Goal: Task Accomplishment & Management: Use online tool/utility

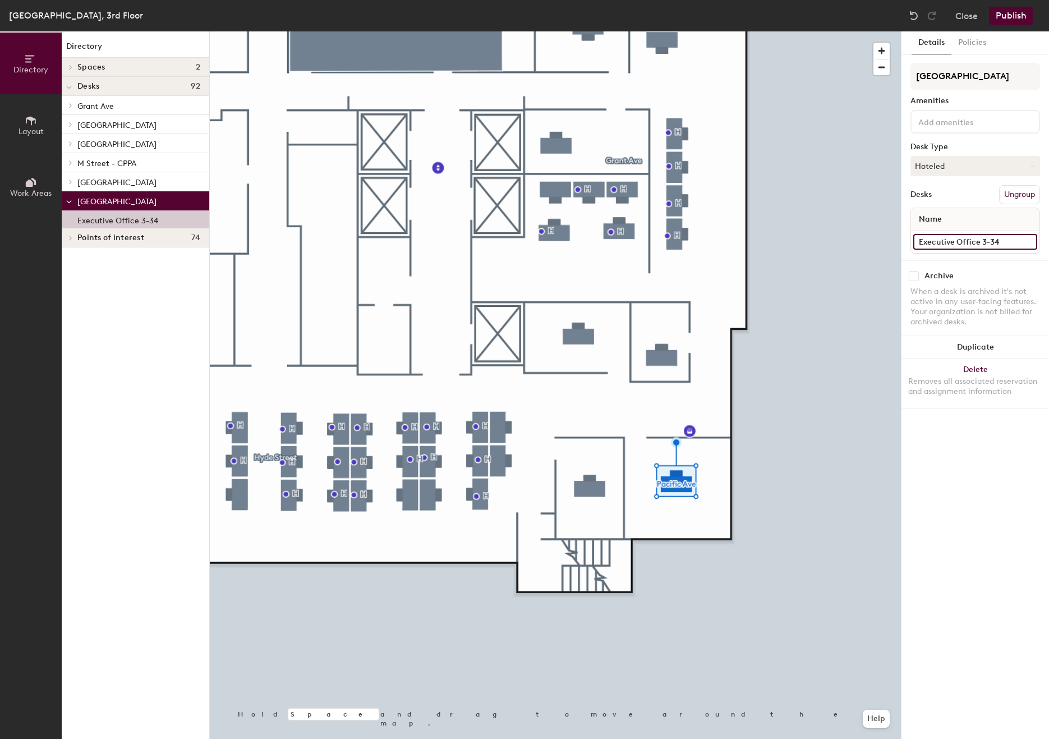
click at [964, 237] on input "Executive Office 3-34" at bounding box center [975, 242] width 124 height 16
click at [953, 239] on input "Executive Office 3-34" at bounding box center [975, 242] width 124 height 16
type input "Deputy Commissioner Office 3-34"
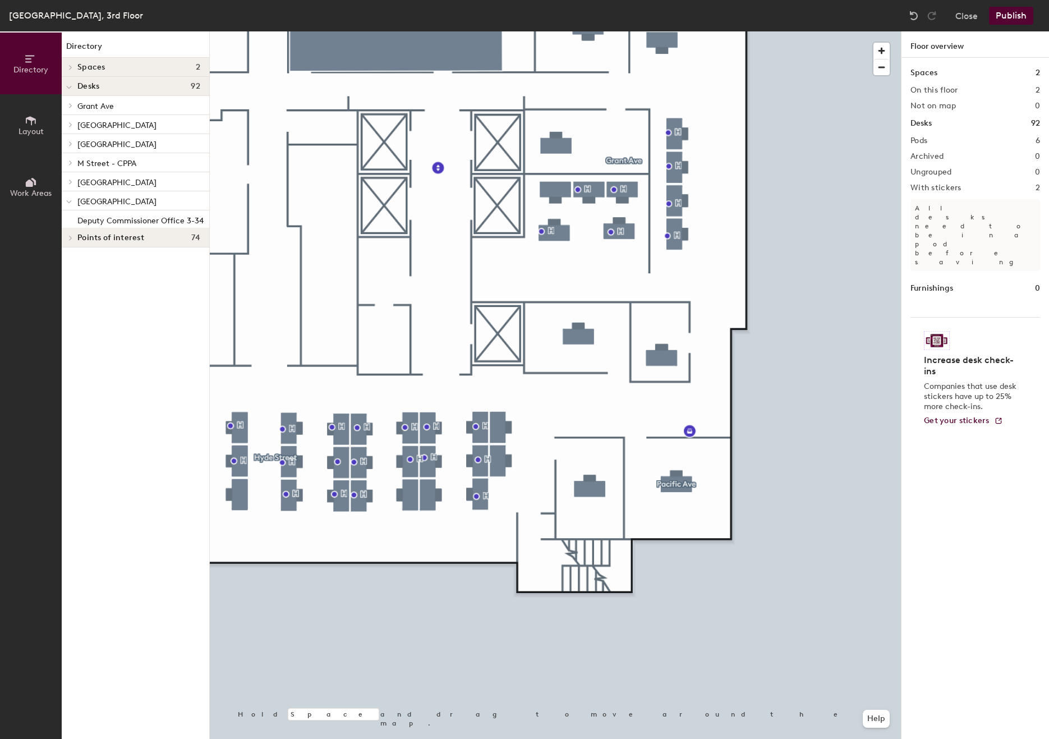
click at [1007, 13] on button "Publish" at bounding box center [1011, 16] width 44 height 18
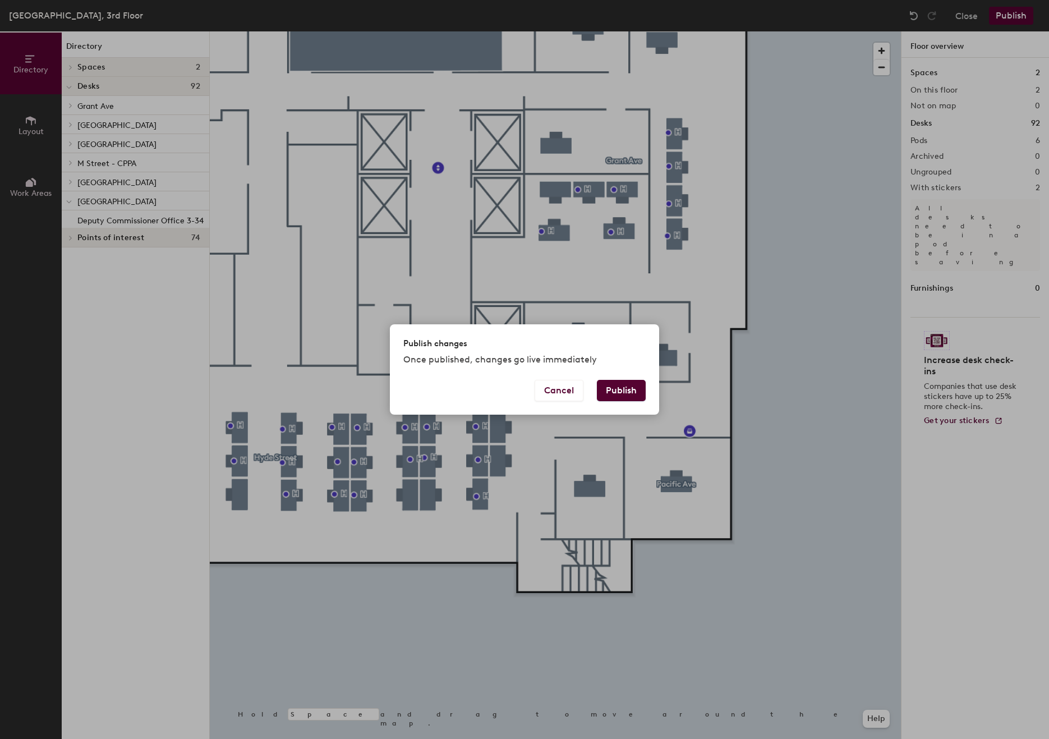
click at [616, 390] on button "Publish" at bounding box center [621, 390] width 49 height 21
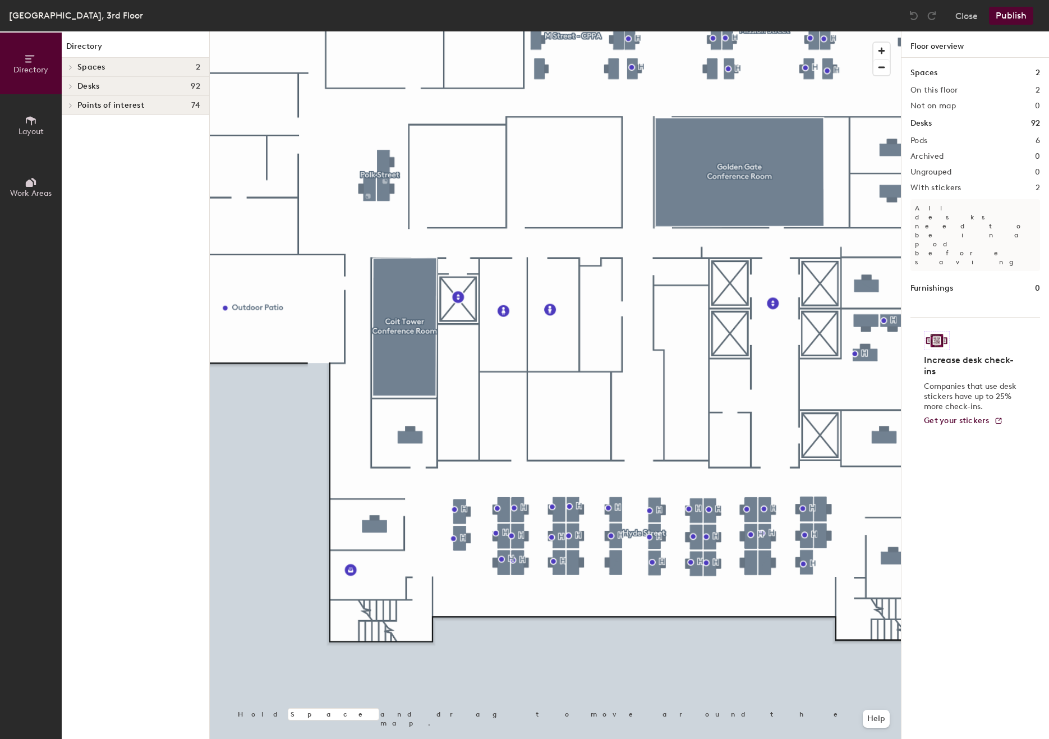
click at [32, 127] on span "Layout" at bounding box center [31, 132] width 25 height 10
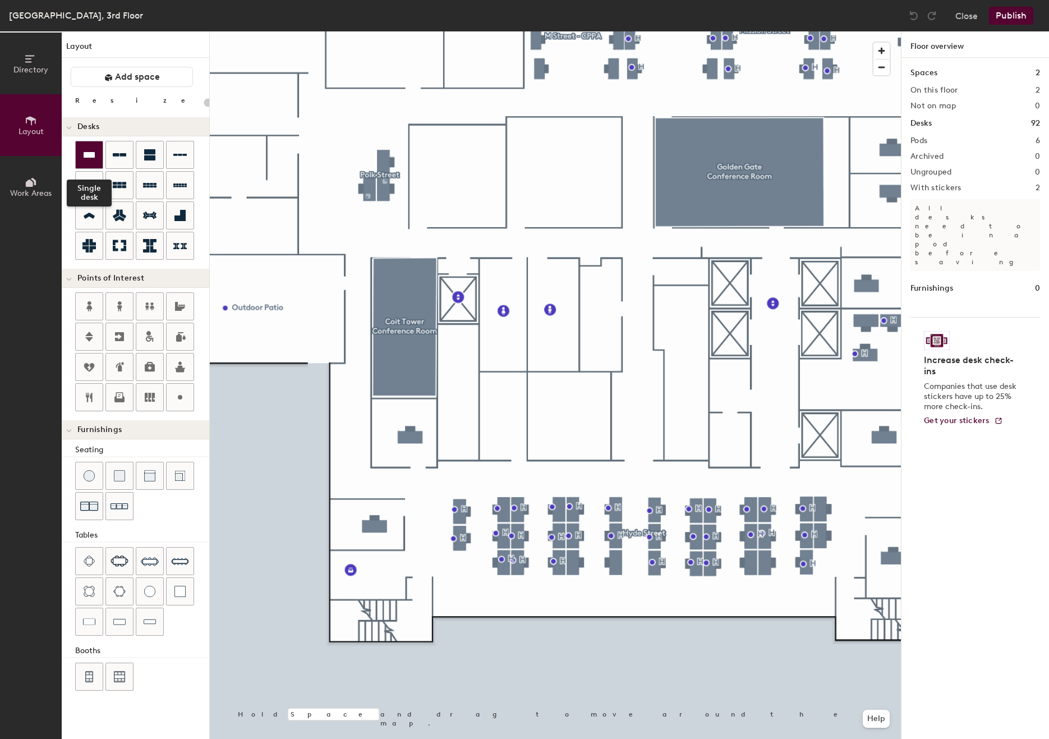
click at [85, 159] on icon at bounding box center [88, 154] width 13 height 13
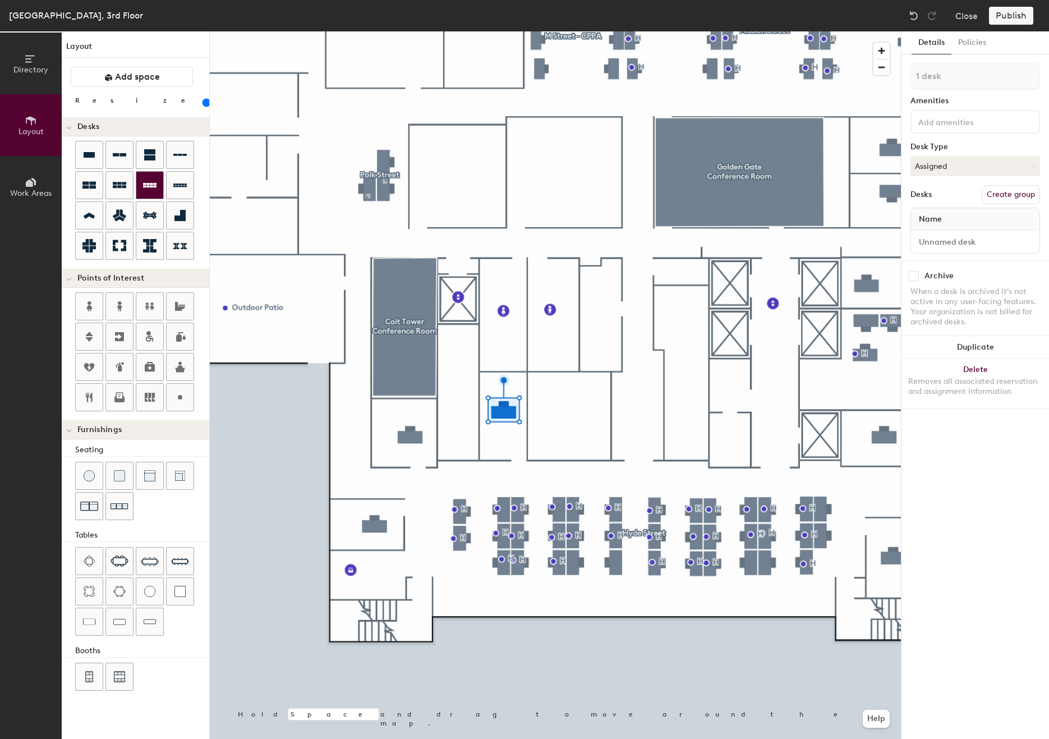
click at [560, 31] on div at bounding box center [555, 31] width 691 height 0
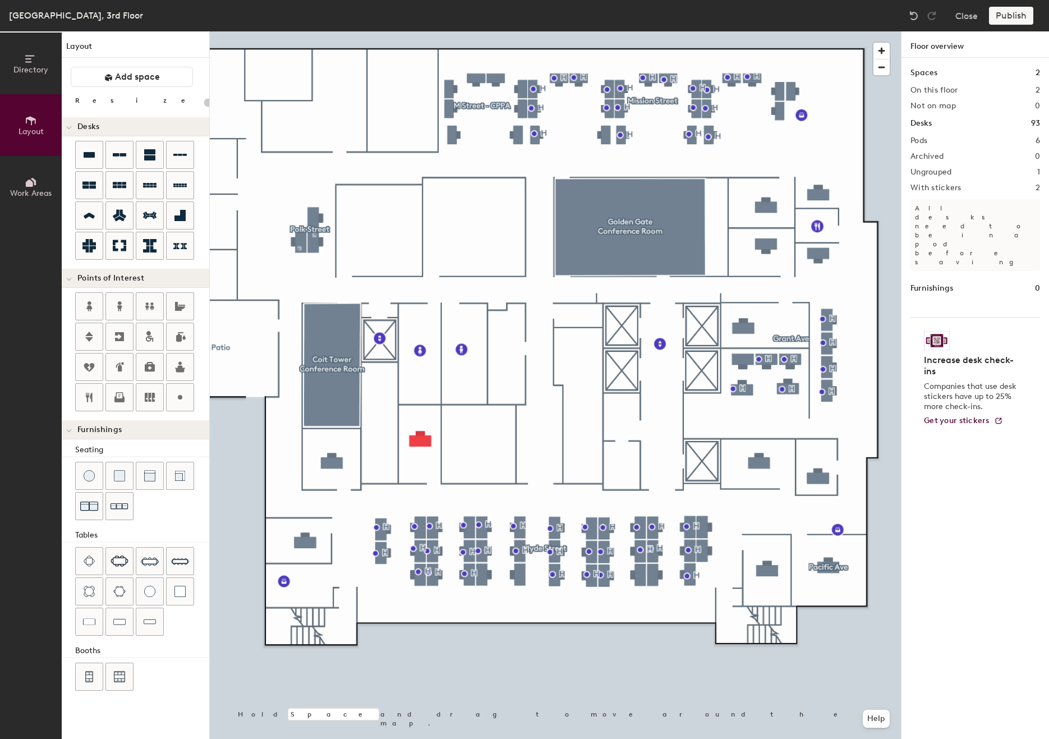
click at [418, 31] on div at bounding box center [555, 31] width 691 height 0
type input "120"
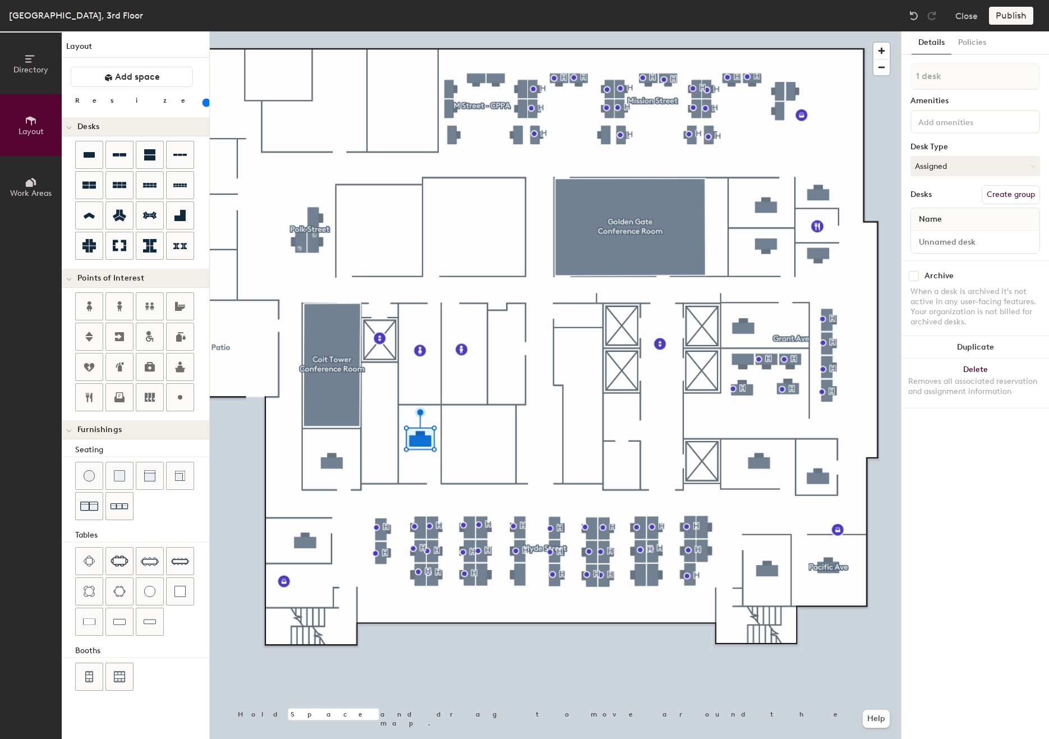
click at [990, 193] on button "Create group" at bounding box center [1010, 194] width 58 height 19
drag, startPoint x: 944, startPoint y: 82, endPoint x: 905, endPoint y: 75, distance: 39.4
click at [905, 75] on div "Details Policies Pod 7 Amenities Desk Type Assigned Desks Ungroup Name Desk 1 A…" at bounding box center [974, 384] width 147 height 707
type input "Leavenworth St"
click at [950, 239] on input "Desk 1" at bounding box center [975, 242] width 124 height 16
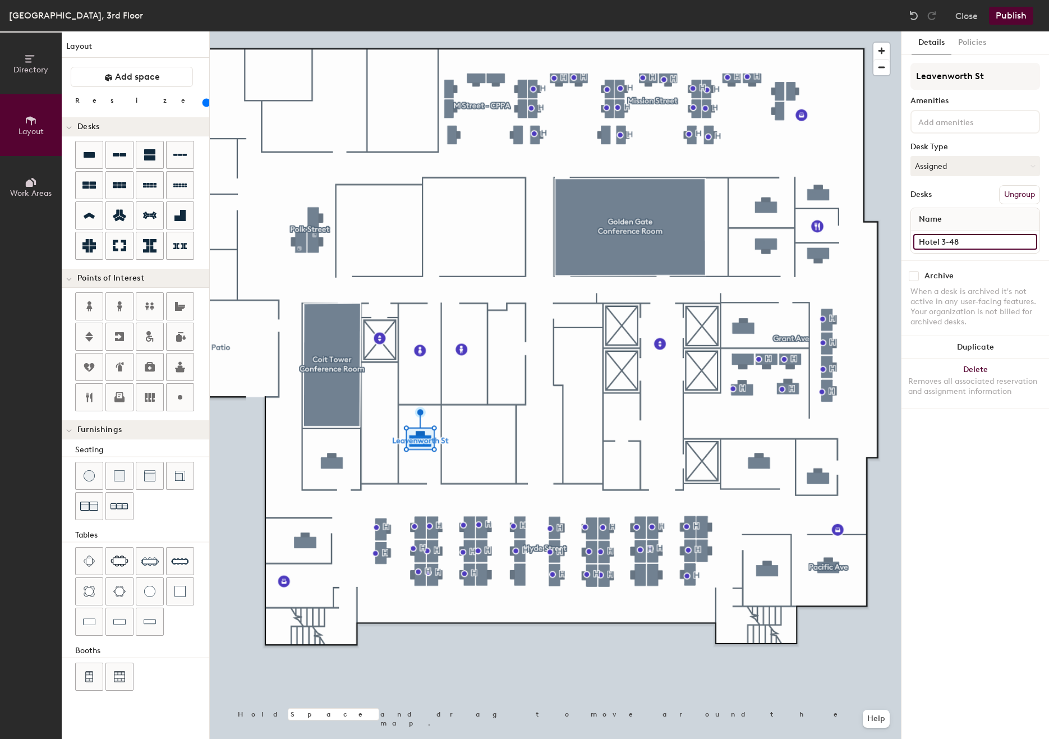
type input "Hotel 3-48"
click at [1029, 164] on icon at bounding box center [1031, 166] width 5 height 5
click at [934, 228] on div "Hoteled" at bounding box center [967, 234] width 112 height 17
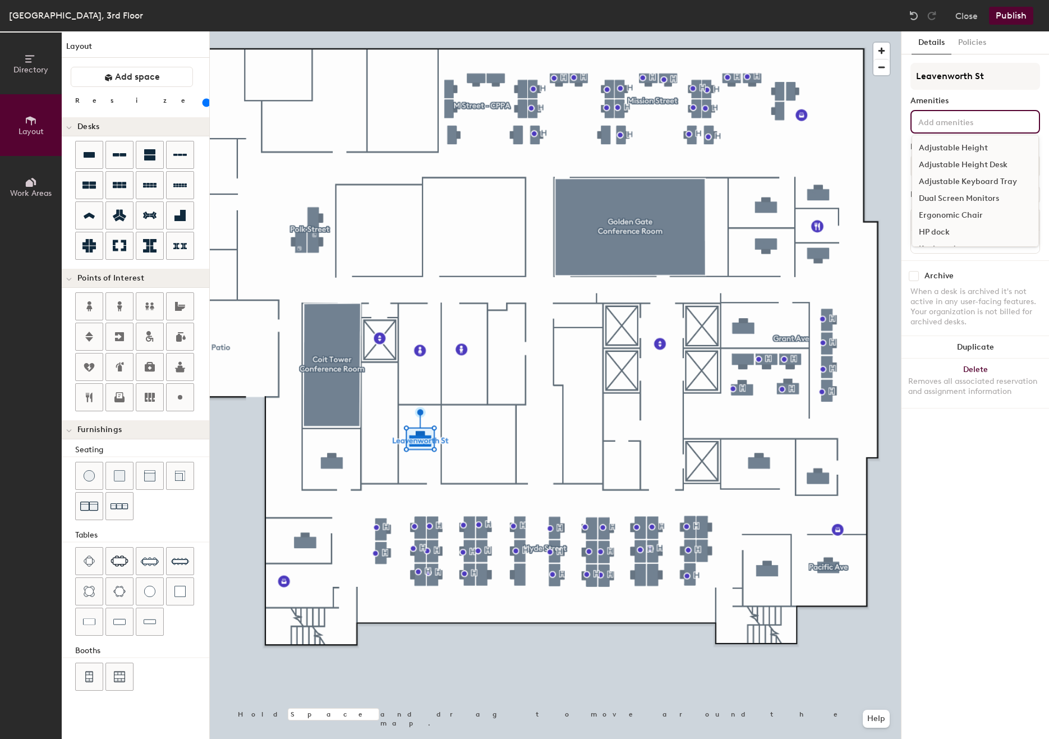
click at [950, 124] on input at bounding box center [966, 120] width 101 height 13
click at [964, 160] on div "Adjustable Height Desk" at bounding box center [975, 164] width 126 height 17
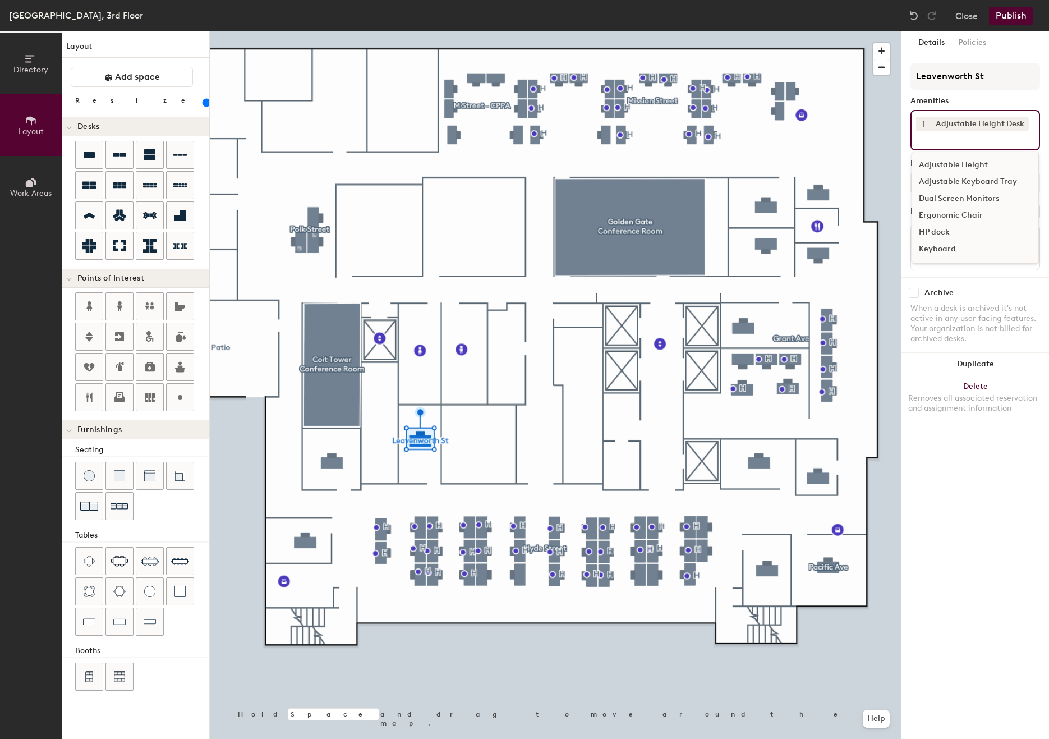
click at [956, 195] on div "Dual Screen Monitors" at bounding box center [975, 198] width 126 height 17
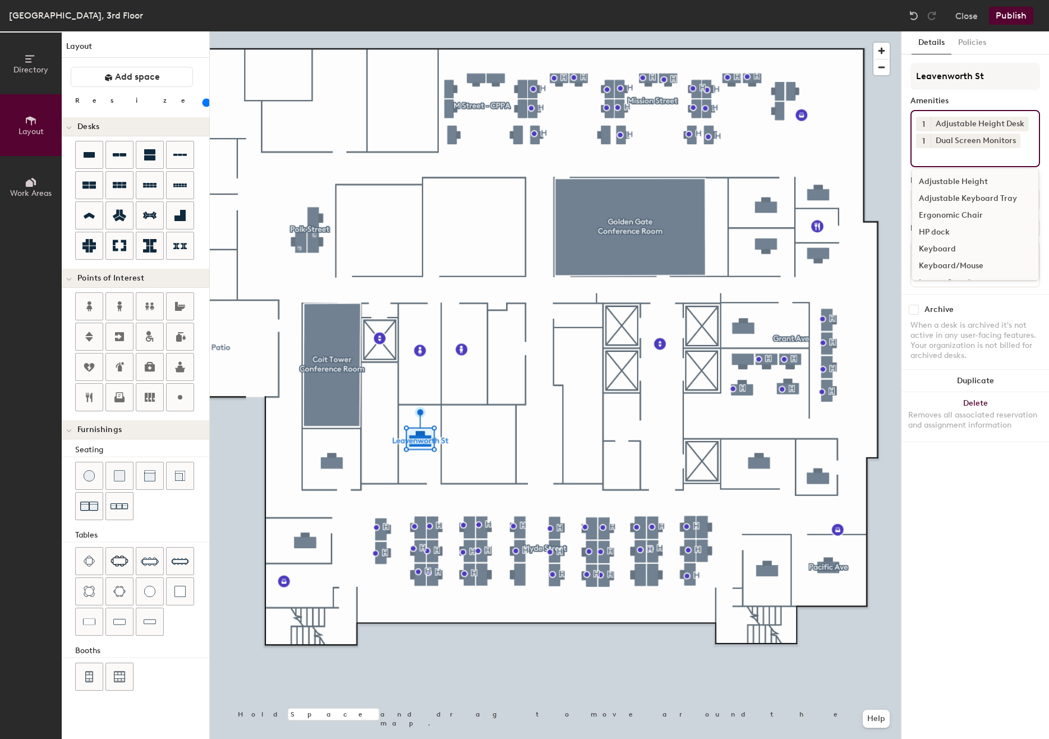
click at [951, 214] on div "Ergonomic Chair" at bounding box center [975, 215] width 126 height 17
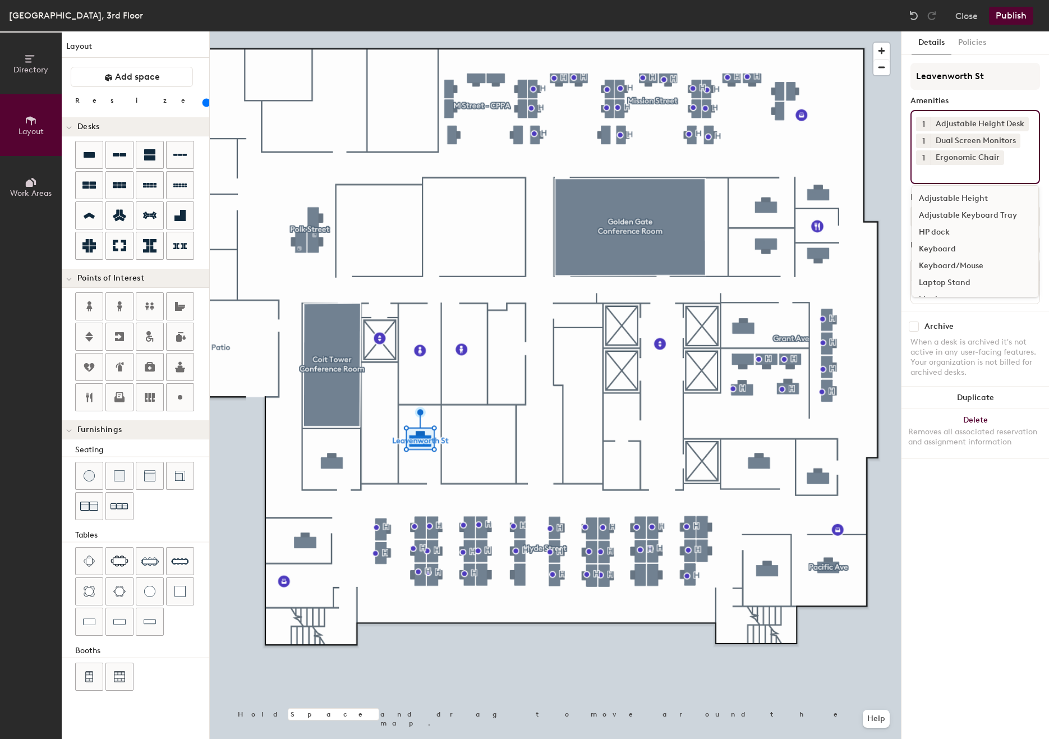
click at [952, 264] on div "Keyboard/Mouse" at bounding box center [975, 265] width 126 height 17
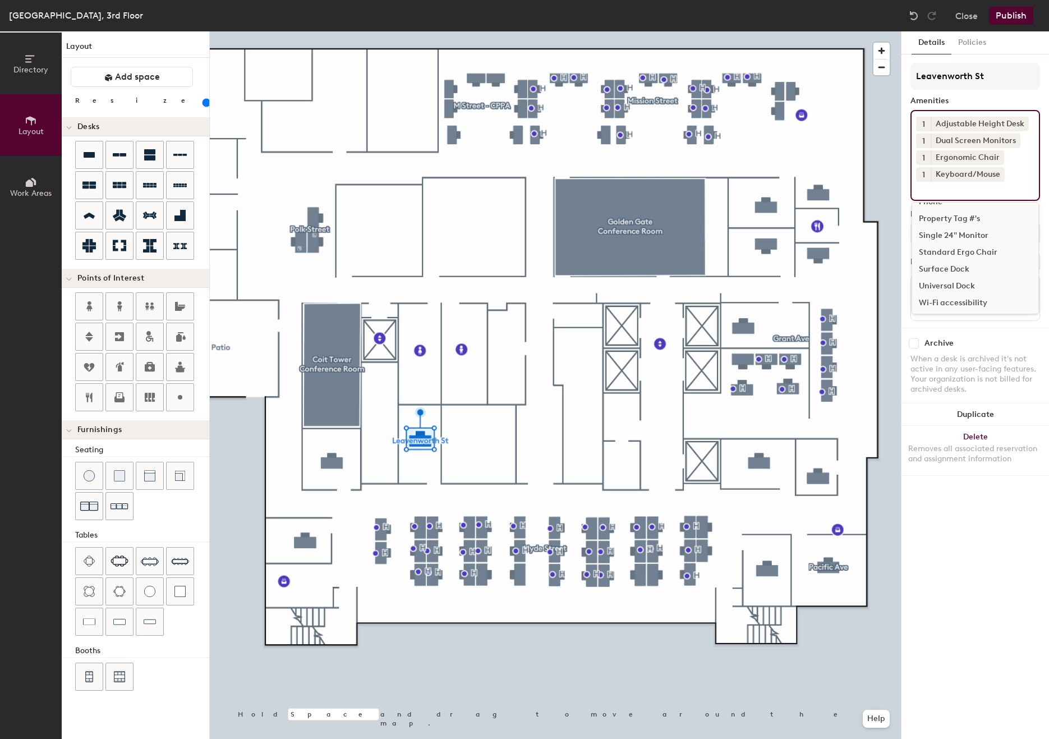
scroll to position [183, 0]
click at [952, 264] on div "Universal Dock" at bounding box center [975, 267] width 126 height 17
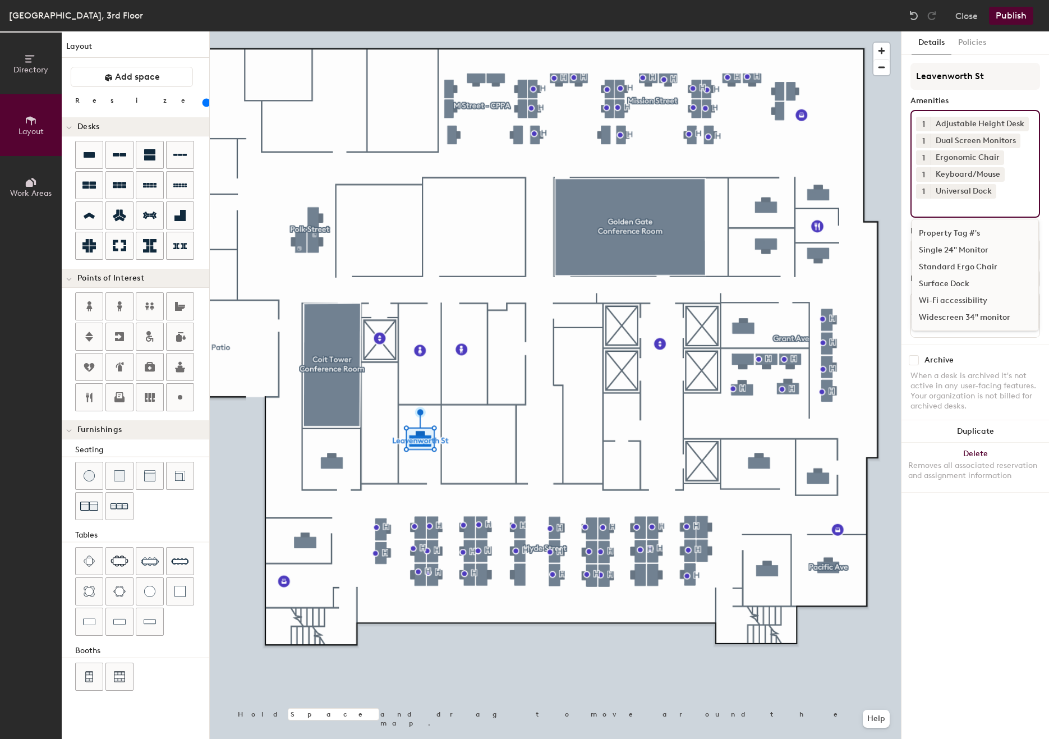
scroll to position [167, 0]
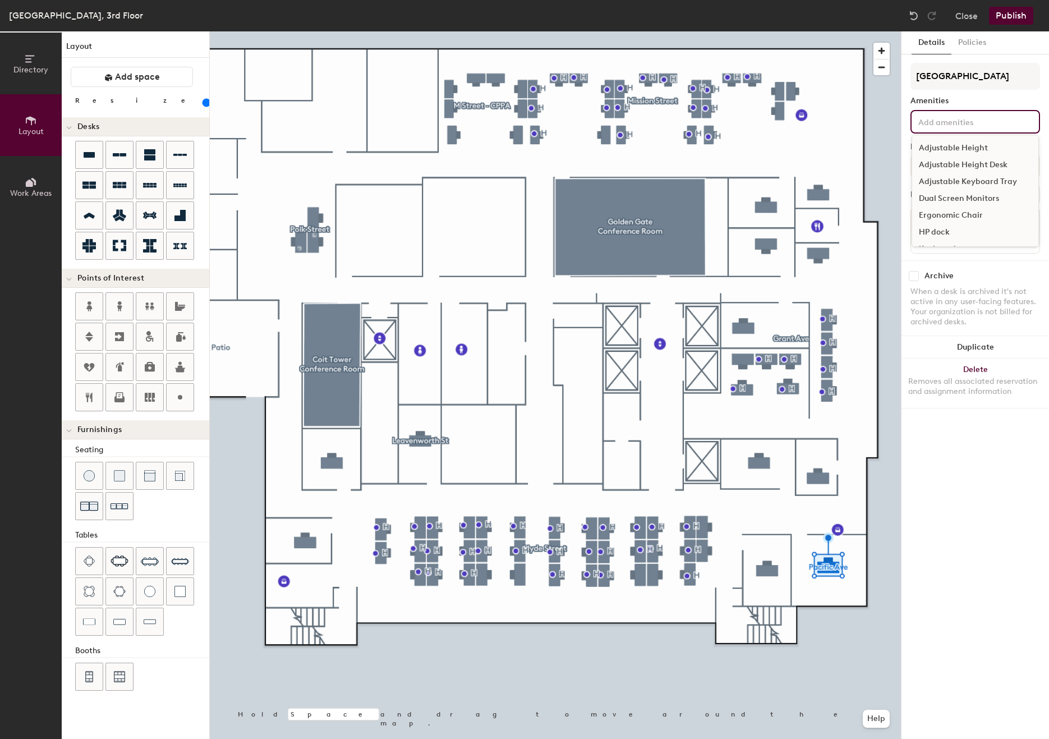
click at [980, 120] on input at bounding box center [966, 120] width 101 height 13
click at [978, 163] on div "Adjustable Height Desk" at bounding box center [975, 164] width 126 height 17
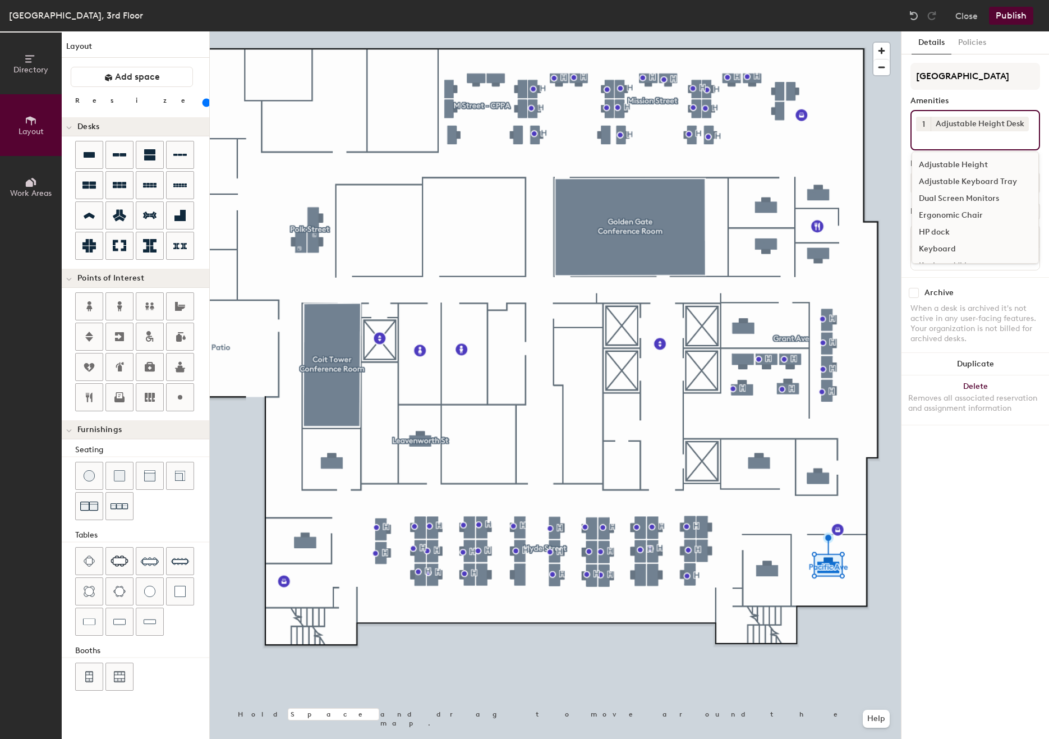
click at [978, 198] on div "Dual Screen Monitors" at bounding box center [975, 198] width 126 height 17
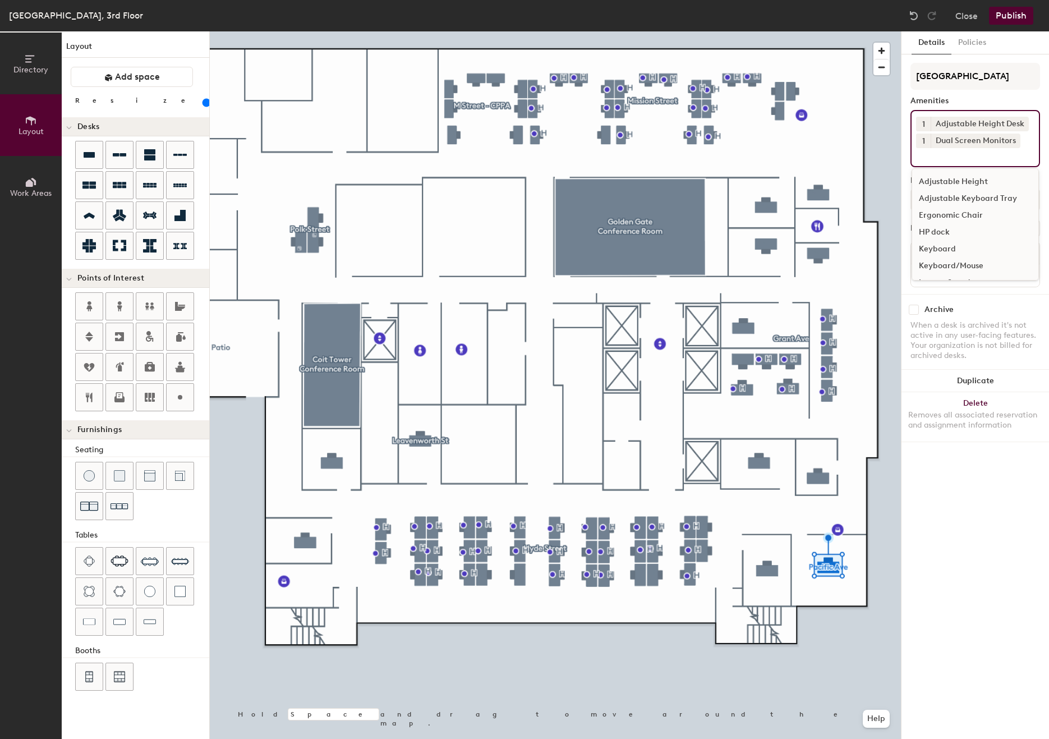
click at [971, 213] on div "Ergonomic Chair" at bounding box center [975, 215] width 126 height 17
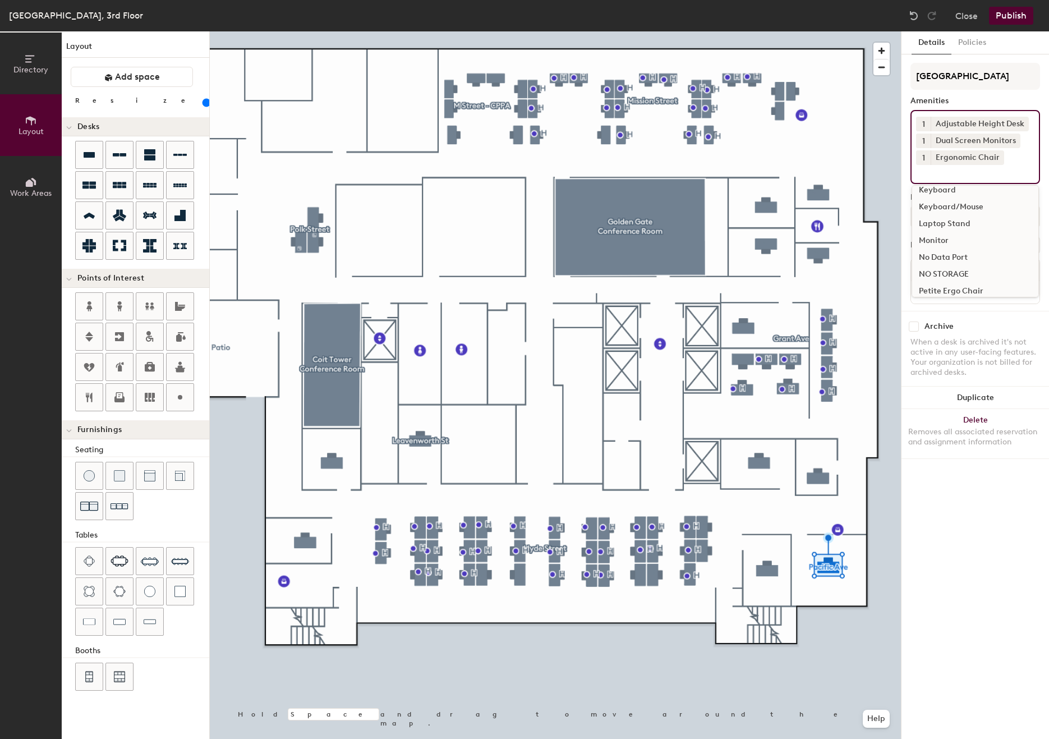
scroll to position [62, 0]
click at [971, 197] on div "Keyboard/Mouse" at bounding box center [975, 203] width 126 height 17
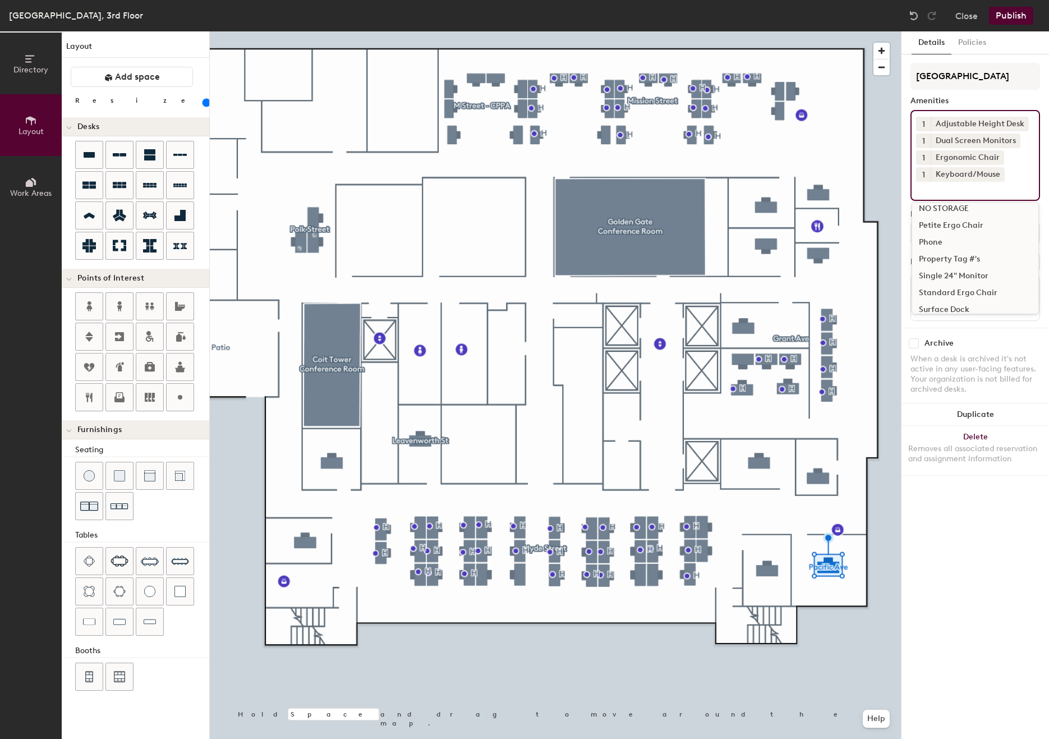
scroll to position [183, 0]
click at [961, 264] on div "Universal Dock" at bounding box center [975, 267] width 126 height 17
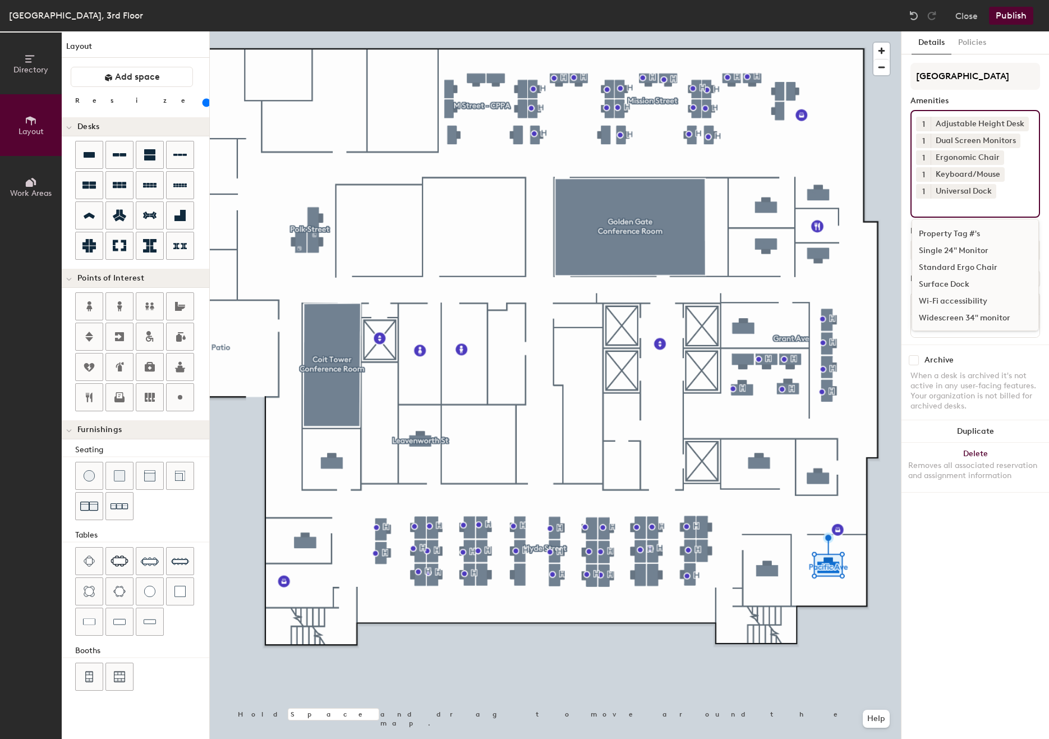
click at [978, 546] on div "Details Policies Pacific Ave Amenities 1 Adjustable Height Desk 1 Dual Screen M…" at bounding box center [974, 384] width 147 height 707
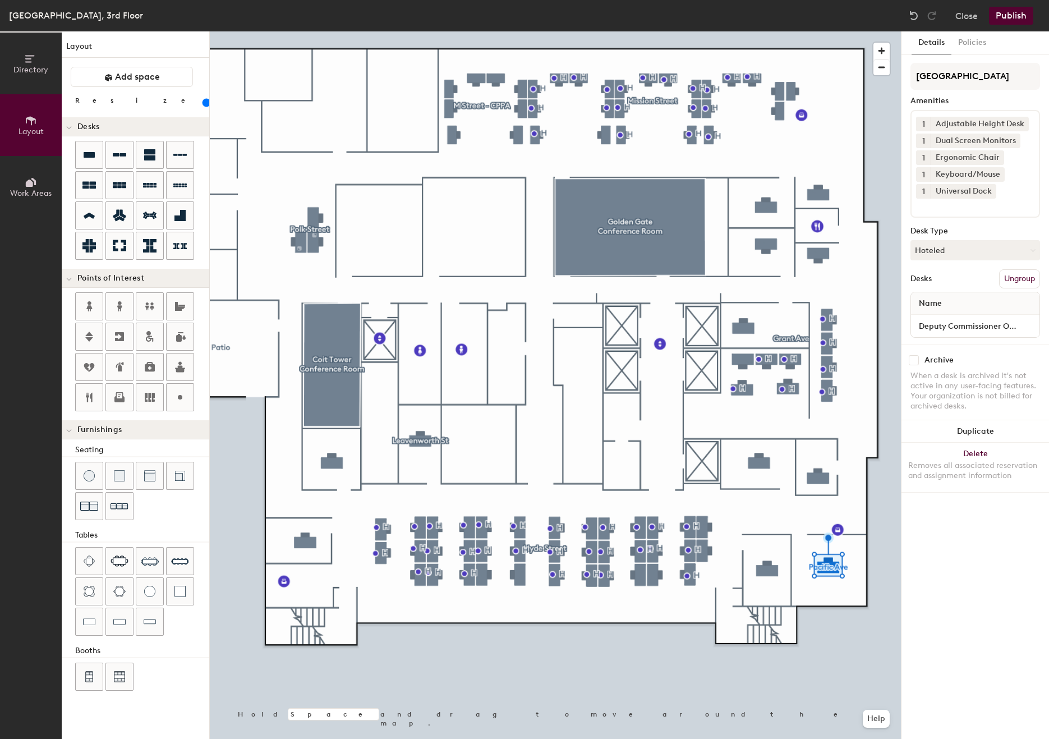
click at [1008, 13] on button "Publish" at bounding box center [1011, 16] width 44 height 18
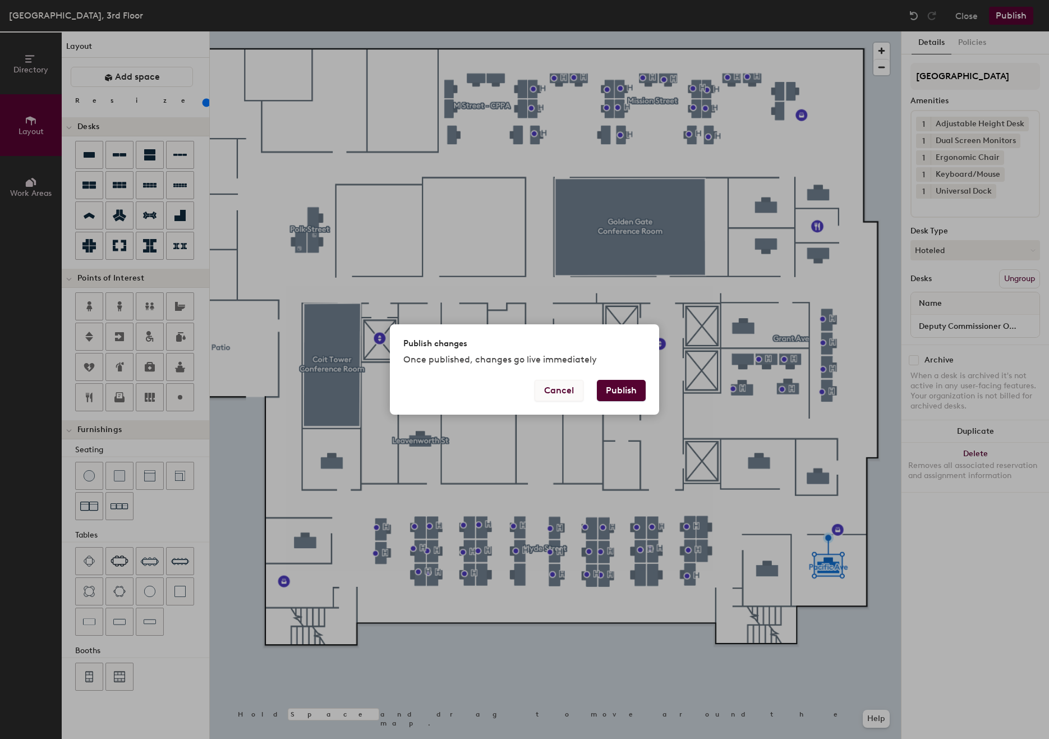
click at [561, 390] on button "Cancel" at bounding box center [558, 390] width 49 height 21
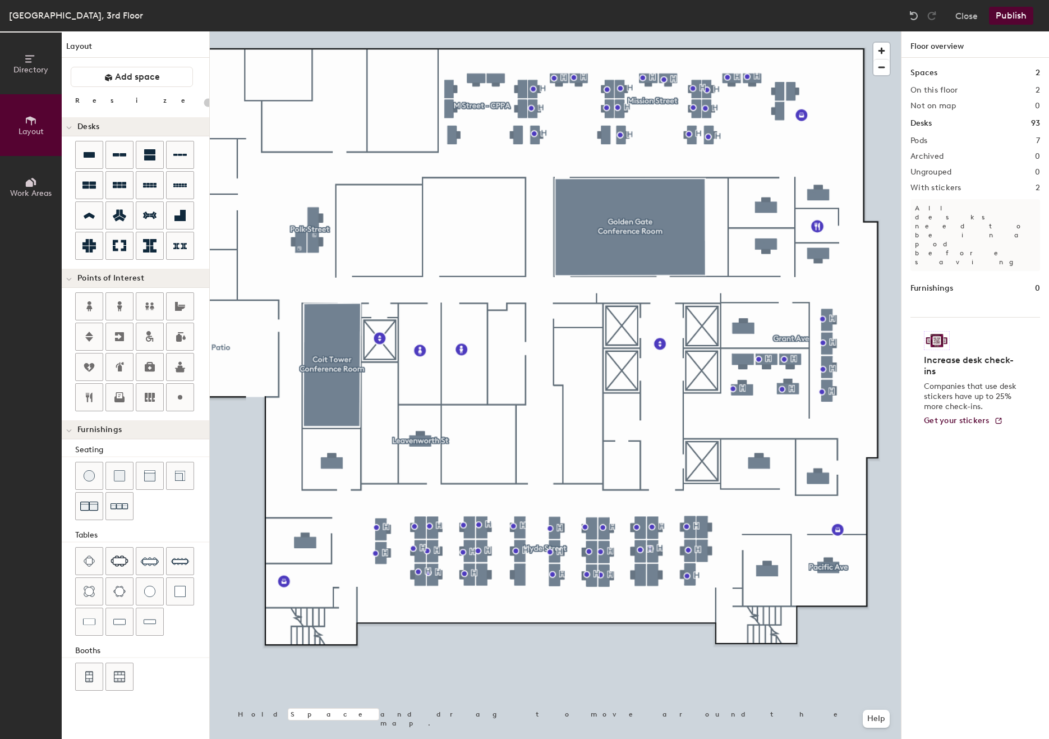
click at [1012, 15] on button "Publish" at bounding box center [1011, 16] width 44 height 18
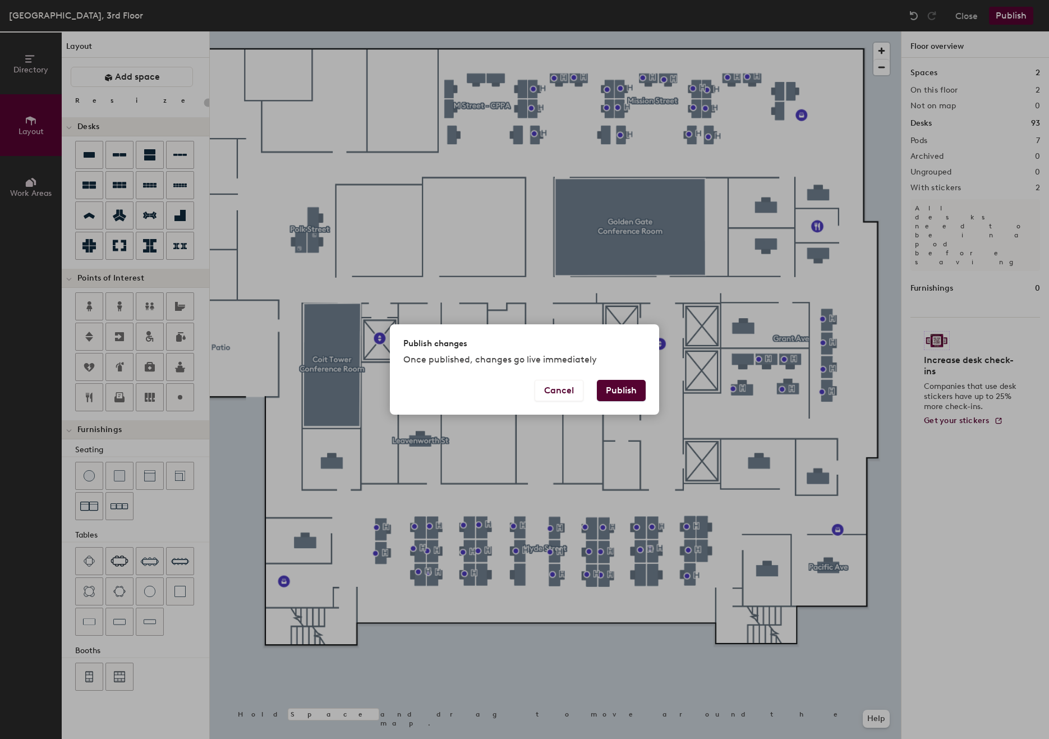
click at [624, 390] on button "Publish" at bounding box center [621, 390] width 49 height 21
type input "20"
